Goal: Contribute content: Add original content to the website for others to see

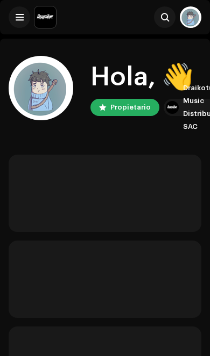
click at [16, 36] on navigation-topbar "Buscar" at bounding box center [105, 19] width 210 height 39
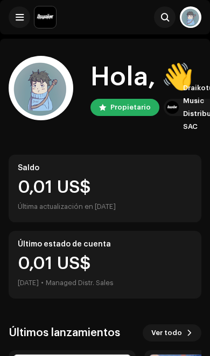
click at [22, 26] on button at bounding box center [19, 16] width 21 height 21
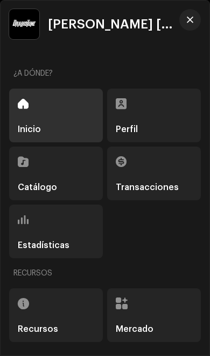
click at [171, 18] on span "[PERSON_NAME] [PERSON_NAME]" at bounding box center [114, 24] width 132 height 13
click at [175, 17] on div "[PERSON_NAME] [PERSON_NAME]" at bounding box center [94, 24] width 171 height 30
click at [183, 23] on button "button" at bounding box center [189, 19] width 21 height 21
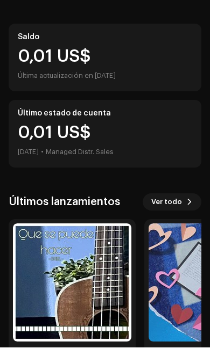
scroll to position [122, 0]
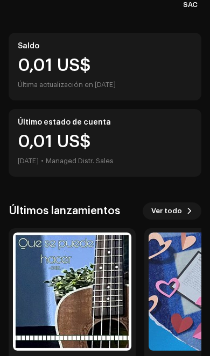
click at [184, 210] on button "Ver todo" at bounding box center [171, 211] width 59 height 17
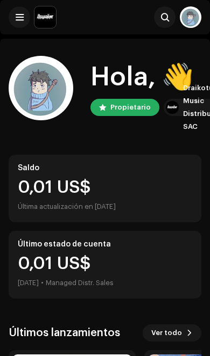
click at [20, 19] on span at bounding box center [20, 17] width 8 height 9
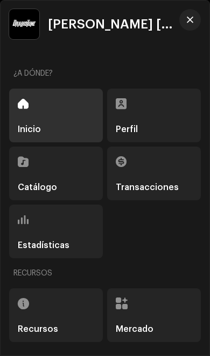
click at [69, 168] on div "Catálogo" at bounding box center [56, 174] width 94 height 54
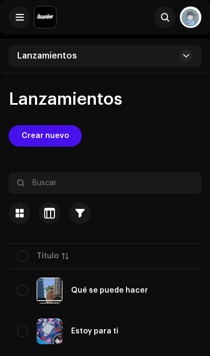
click at [60, 140] on span "Crear nuevo" at bounding box center [44, 135] width 47 height 21
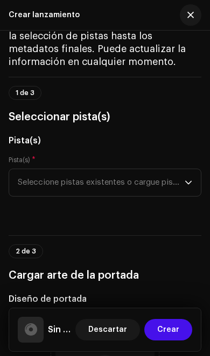
scroll to position [74, 0]
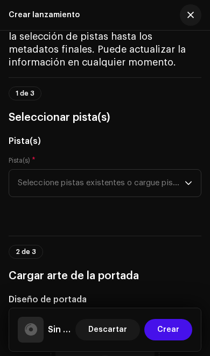
click at [192, 181] on p-select "Seleccione pistas existentes o cargue pistas nuevas" at bounding box center [105, 183] width 192 height 28
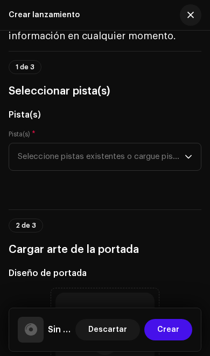
scroll to position [112, 0]
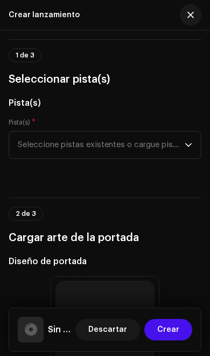
click at [182, 147] on span "Seleccione pistas existentes o cargue pistas nuevas" at bounding box center [101, 145] width 167 height 27
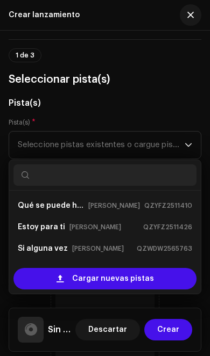
click at [129, 276] on span "Cargar nuevas pistas" at bounding box center [113, 278] width 82 height 21
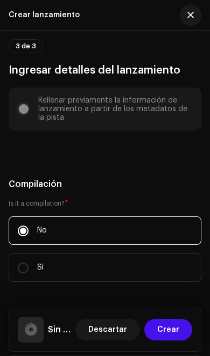
scroll to position [954, 0]
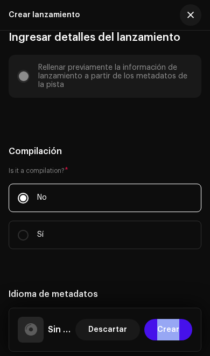
click at [186, 17] on button "button" at bounding box center [189, 14] width 21 height 21
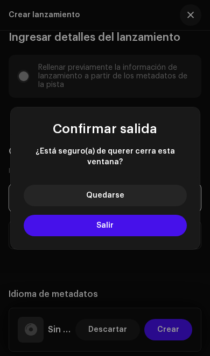
click at [146, 225] on button "Salir" at bounding box center [105, 225] width 163 height 21
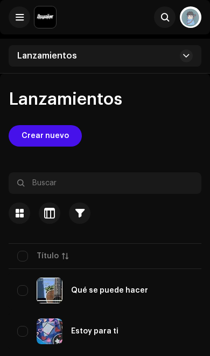
click at [17, 26] on button at bounding box center [19, 16] width 21 height 21
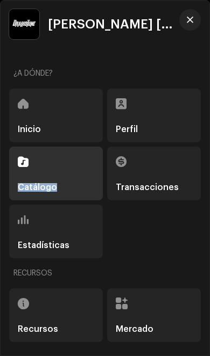
click at [162, 258] on div "Inicio Perfil Catálogo Transacciones Estadísticas" at bounding box center [104, 174] width 191 height 170
click at [195, 18] on button "button" at bounding box center [189, 19] width 21 height 21
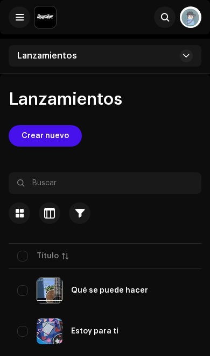
click at [13, 21] on button at bounding box center [19, 16] width 21 height 21
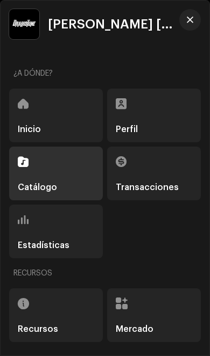
click at [55, 114] on div "Inicio" at bounding box center [56, 116] width 94 height 54
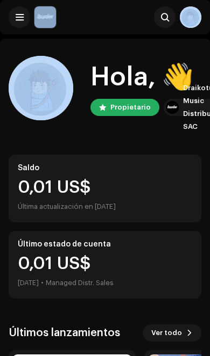
click at [21, 19] on span at bounding box center [20, 17] width 8 height 9
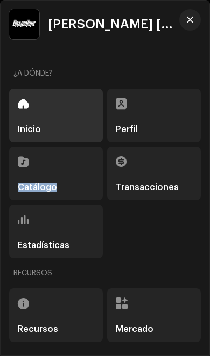
click at [94, 189] on div "Catálogo" at bounding box center [56, 174] width 94 height 54
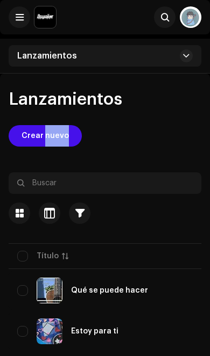
click at [74, 142] on button "Crear nuevo" at bounding box center [45, 135] width 73 height 21
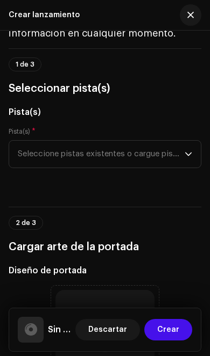
scroll to position [102, 0]
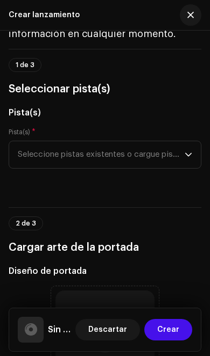
click at [193, 155] on p-select "Seleccione pistas existentes o cargue pistas nuevas" at bounding box center [105, 155] width 192 height 28
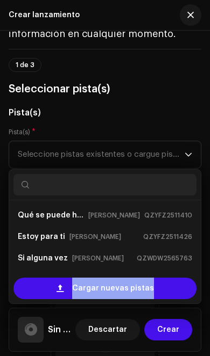
click at [182, 291] on div "Cargar nuevas pistas" at bounding box center [104, 288] width 183 height 21
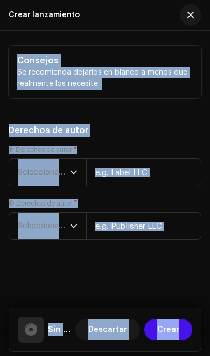
scroll to position [2641, 0]
click at [180, 18] on button "button" at bounding box center [189, 14] width 21 height 21
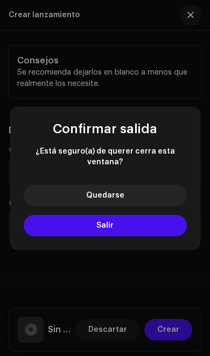
click at [165, 227] on button "Salir" at bounding box center [105, 225] width 163 height 21
